Goal: Task Accomplishment & Management: Use online tool/utility

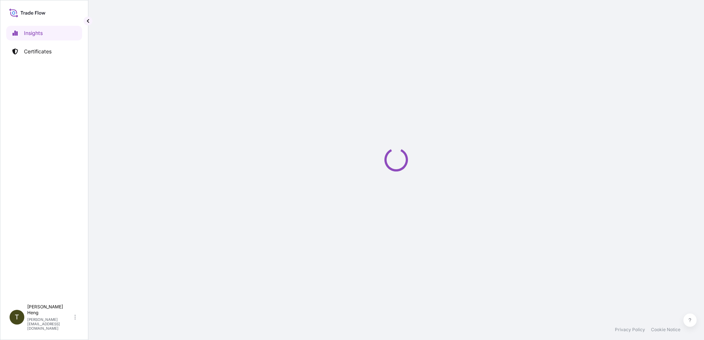
select select "2025"
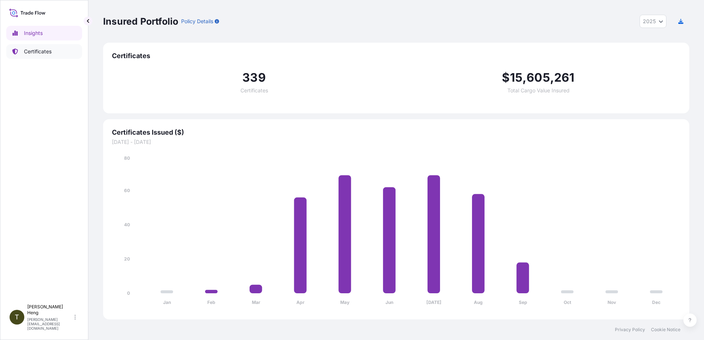
click at [43, 54] on p "Certificates" at bounding box center [38, 51] width 28 height 7
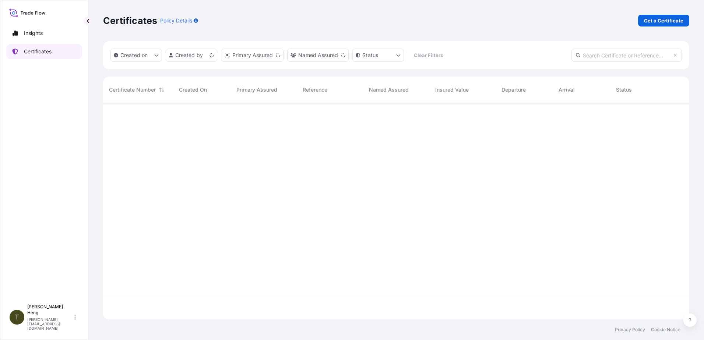
scroll to position [215, 581]
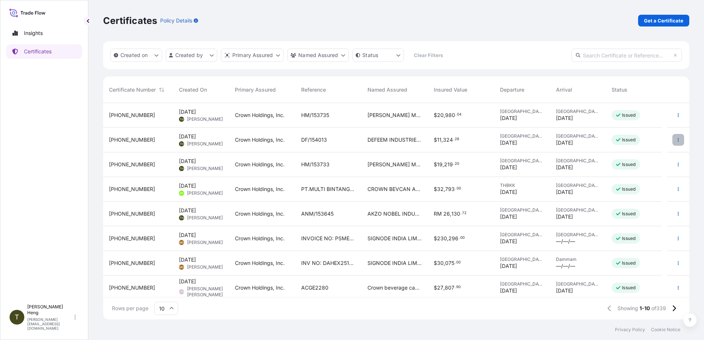
click at [673, 136] on button "button" at bounding box center [679, 140] width 12 height 12
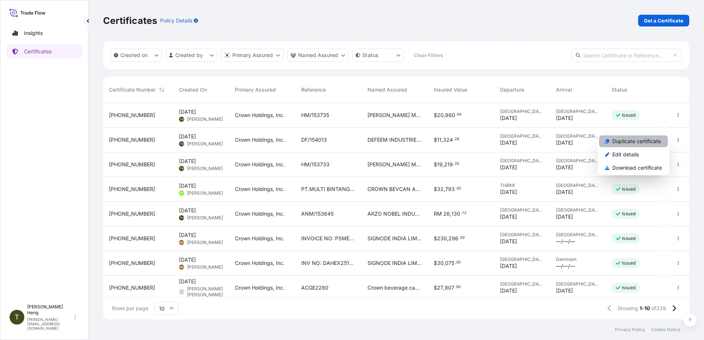
click at [644, 144] on p "Duplicate certificate" at bounding box center [636, 141] width 49 height 7
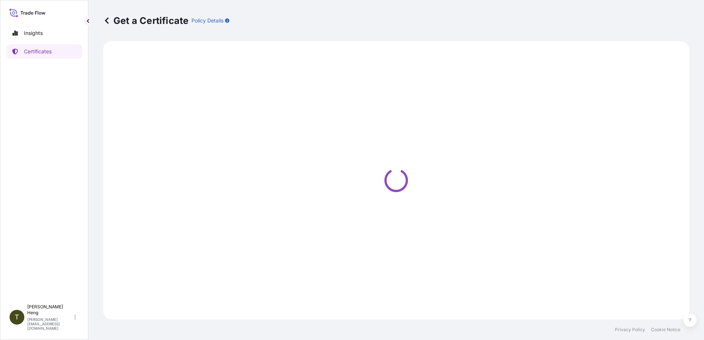
select select "Road"
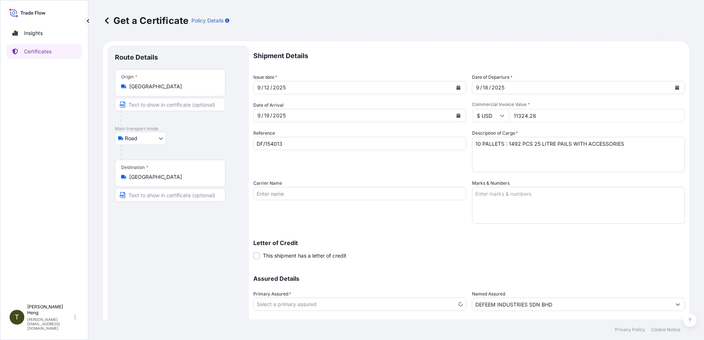
select select "31483"
click at [457, 87] on icon "Calendar" at bounding box center [459, 87] width 4 height 4
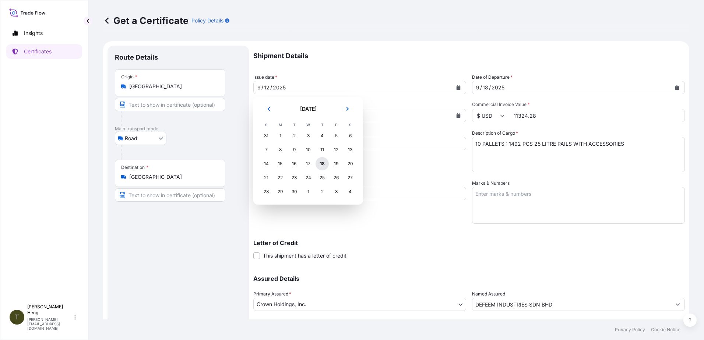
click at [324, 162] on div "18" at bounding box center [322, 163] width 13 height 13
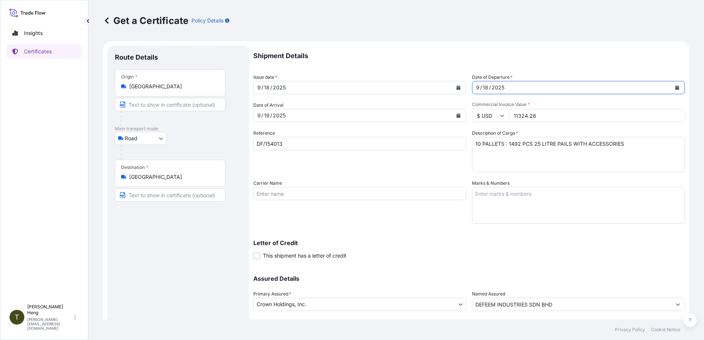
click at [675, 86] on icon "Calendar" at bounding box center [677, 87] width 4 height 4
click at [456, 113] on icon "Calendar" at bounding box center [458, 115] width 4 height 4
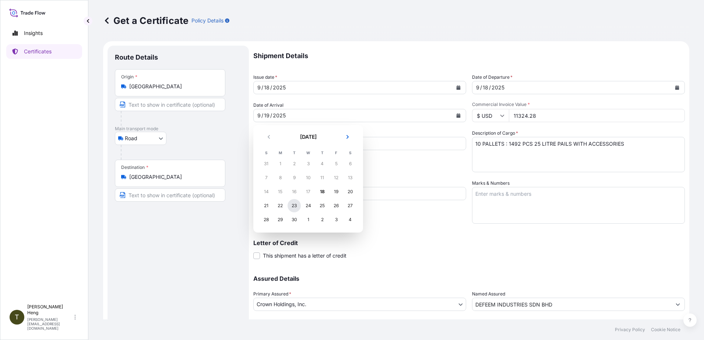
click at [292, 205] on div "23" at bounding box center [294, 205] width 13 height 13
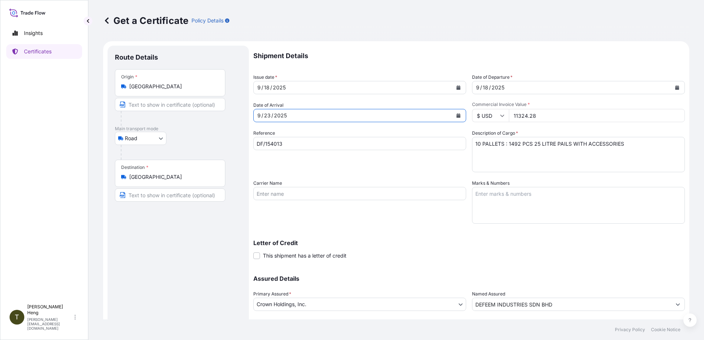
click at [674, 85] on button "Calendar" at bounding box center [677, 88] width 12 height 12
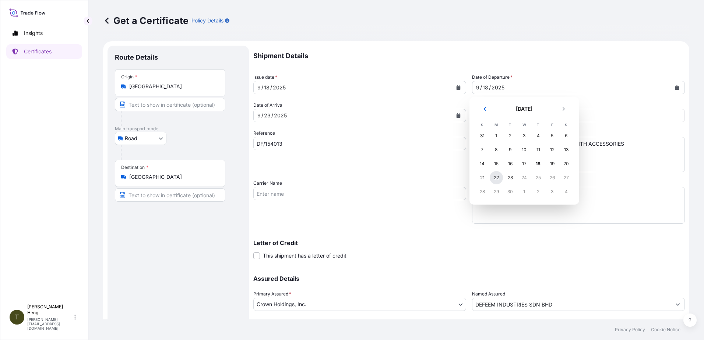
click at [501, 180] on div "22" at bounding box center [496, 177] width 13 height 13
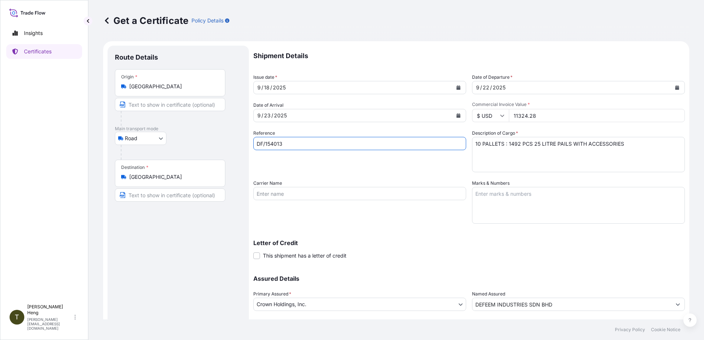
click at [287, 145] on input "DF/154013" at bounding box center [359, 143] width 213 height 13
type input "DF/154135"
click at [474, 145] on textarea "10 PALLETS : 1492 PCS 25 LITRE PAILS WITH ACCESSORIES" at bounding box center [578, 154] width 213 height 35
type textarea "20 PALLETS : 1492 PCS 25 LITRE PAILS WITH ACCESSORIES"
click at [536, 118] on input "11324.28" at bounding box center [597, 115] width 176 height 13
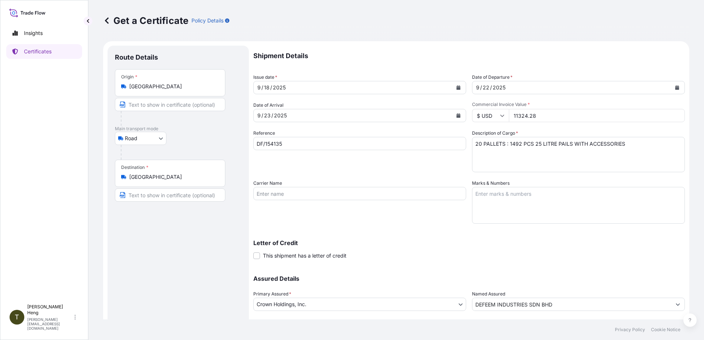
click at [513, 114] on input "11324.28" at bounding box center [597, 115] width 176 height 13
type input "22453.20"
click at [508, 145] on textarea "10 PALLETS : 1492 PCS 25 LITRE PAILS WITH ACCESSORIES" at bounding box center [578, 154] width 213 height 35
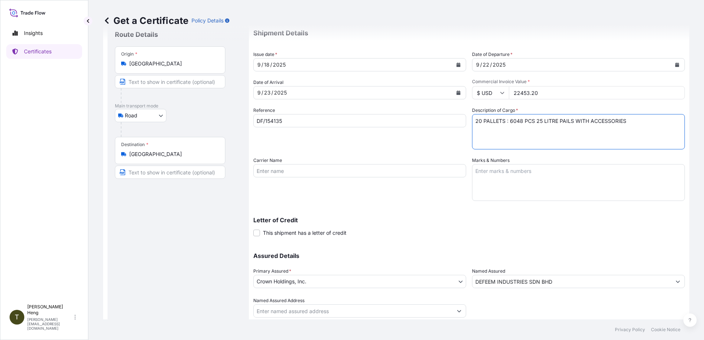
scroll to position [46, 0]
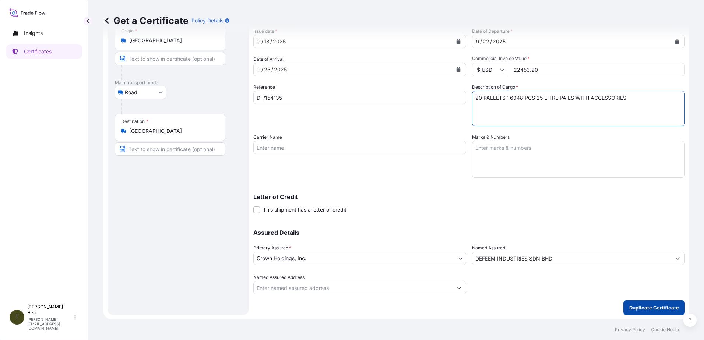
type textarea "20 PALLETS : 6048 PCS 25 LITRE PAILS WITH ACCESSORIES"
click at [654, 307] on p "Duplicate Certificate" at bounding box center [654, 307] width 50 height 7
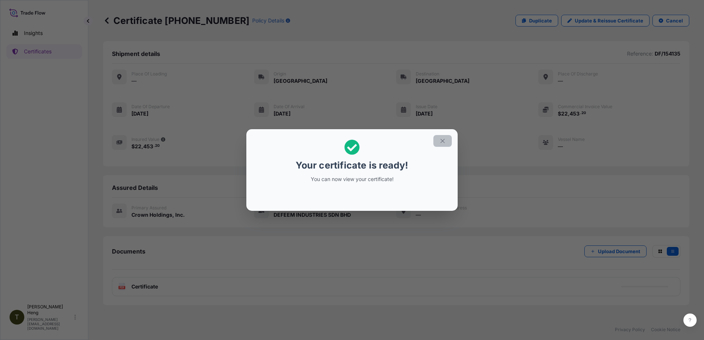
click at [439, 143] on button "button" at bounding box center [443, 141] width 18 height 12
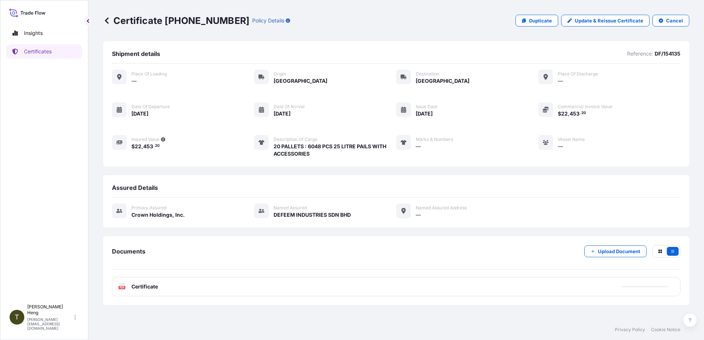
click at [136, 285] on span "Certificate" at bounding box center [144, 286] width 27 height 7
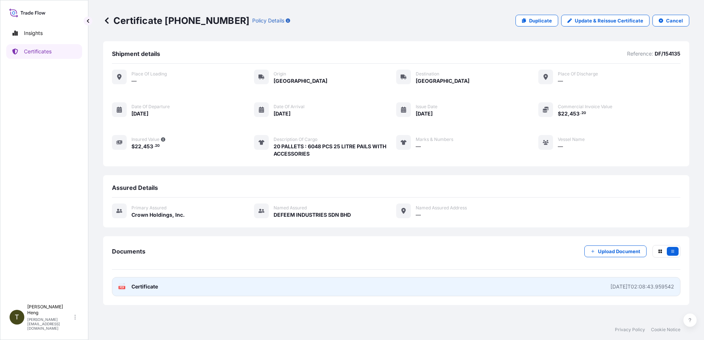
click at [123, 285] on icon at bounding box center [122, 286] width 6 height 7
